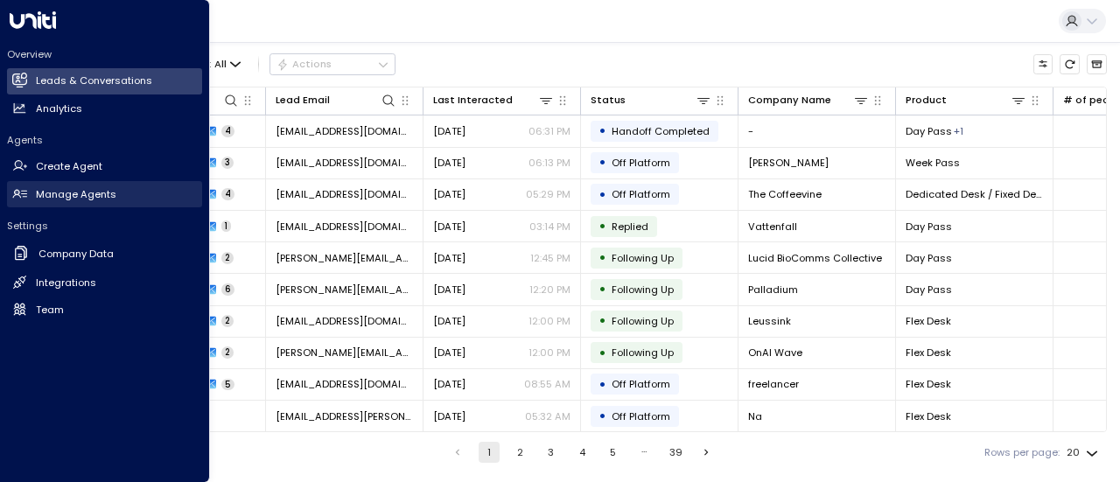
click at [53, 188] on h2 "Manage Agents" at bounding box center [76, 194] width 80 height 15
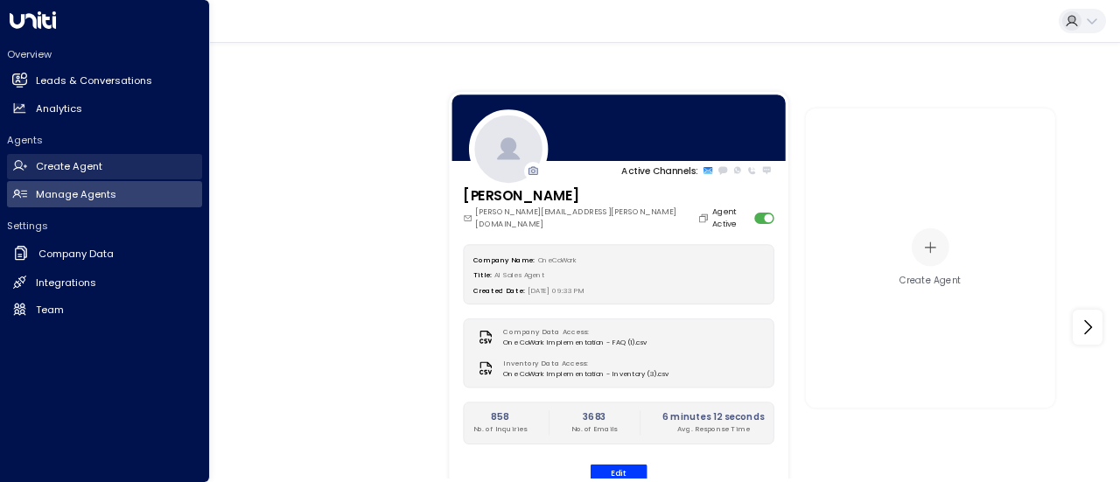
click at [51, 158] on link "Create Agent Create Agent" at bounding box center [104, 167] width 195 height 26
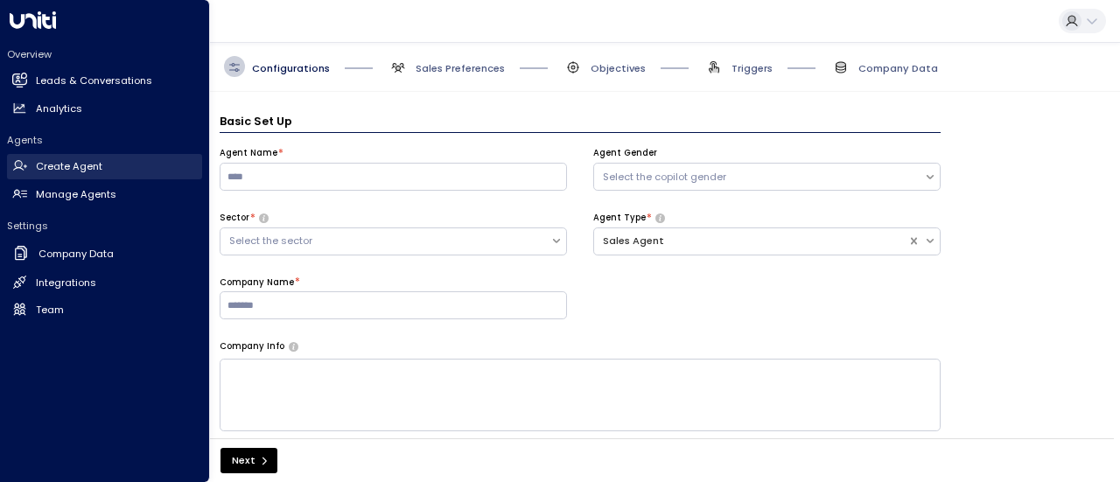
scroll to position [21, 0]
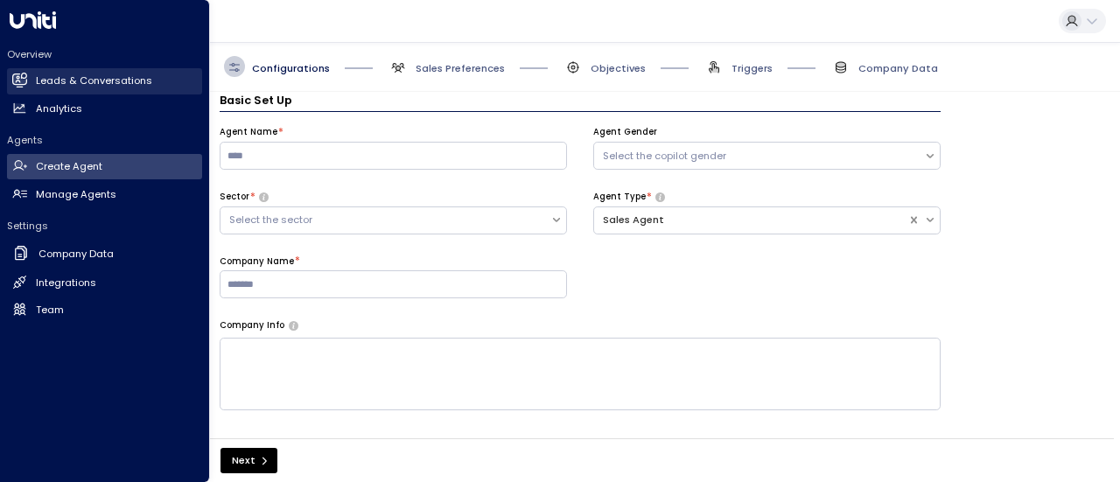
click at [59, 73] on h2 "Leads & Conversations" at bounding box center [94, 80] width 116 height 15
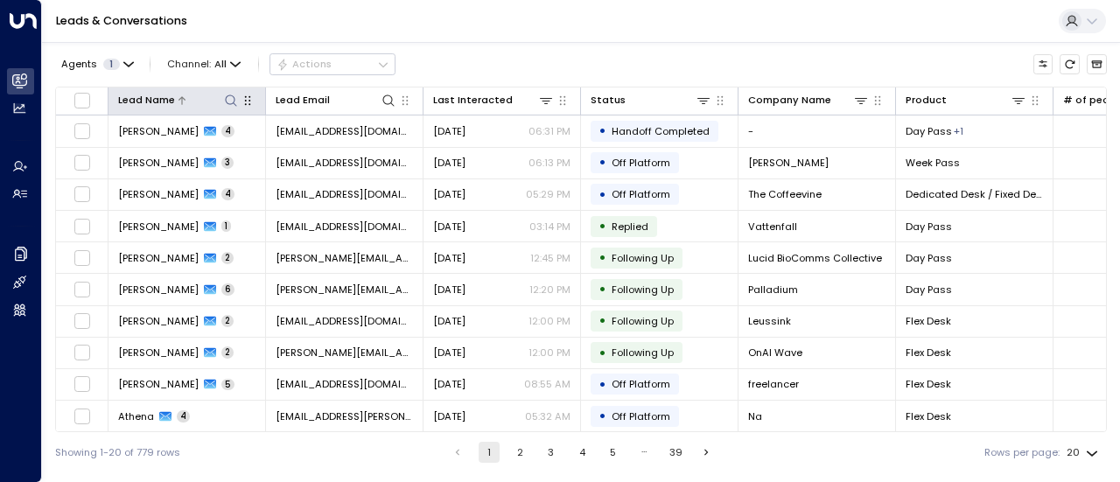
click at [226, 94] on icon at bounding box center [231, 101] width 14 height 14
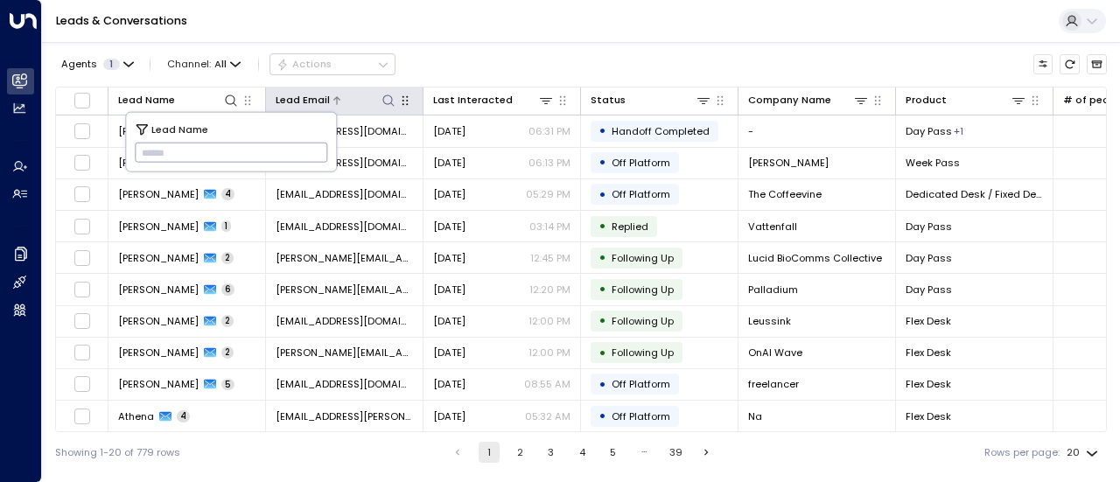
click at [382, 94] on icon at bounding box center [388, 101] width 14 height 14
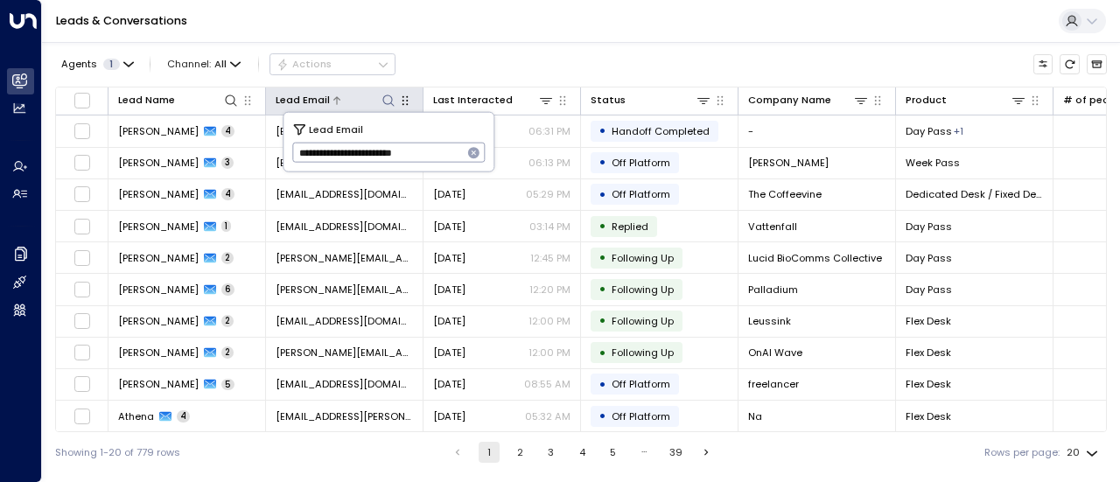
type input "**********"
